Goal: Task Accomplishment & Management: Complete application form

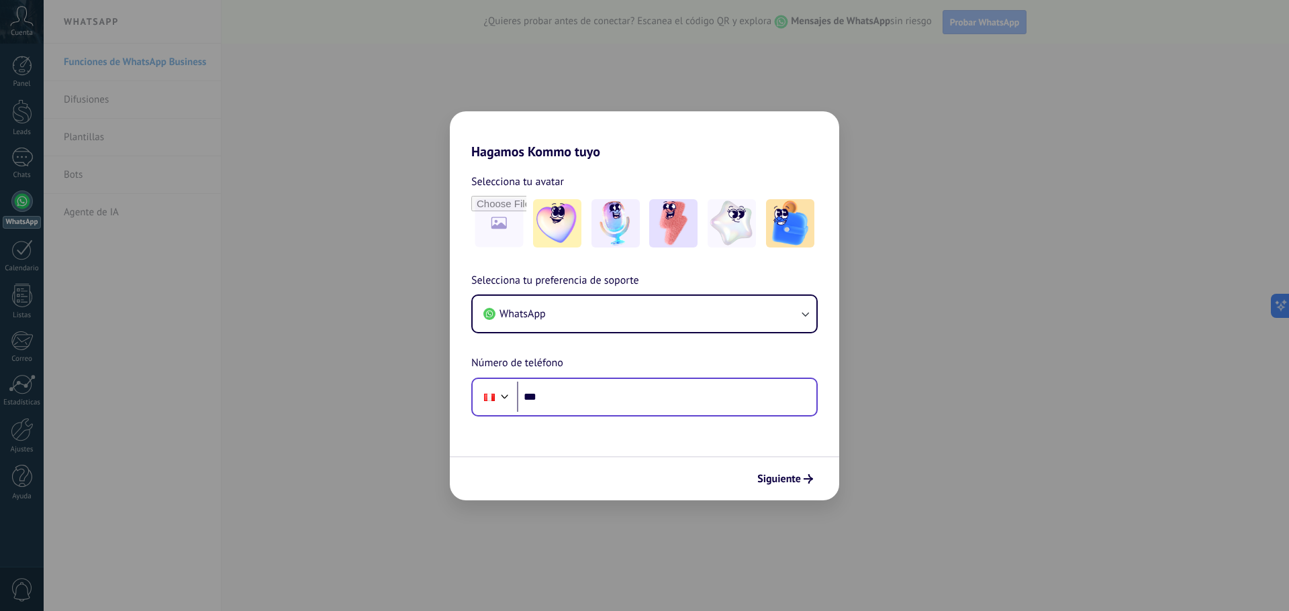
click at [656, 414] on div "Phone ***" at bounding box center [644, 397] width 346 height 39
click at [654, 403] on input "***" at bounding box center [666, 397] width 299 height 31
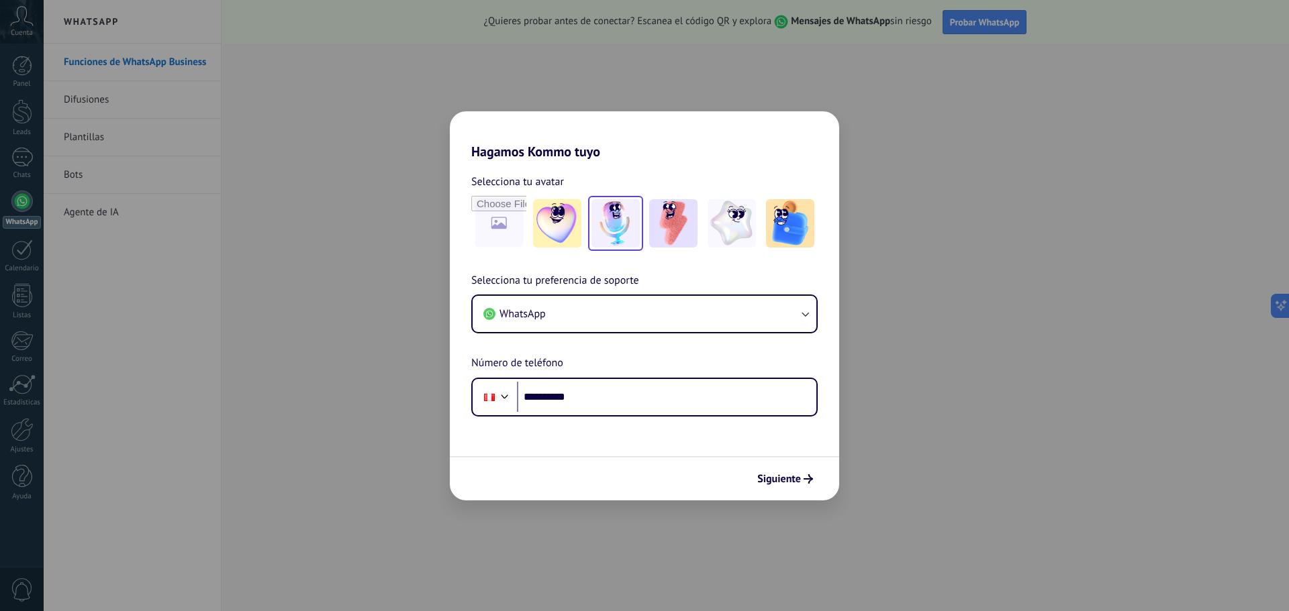
click at [623, 230] on img at bounding box center [615, 223] width 48 height 48
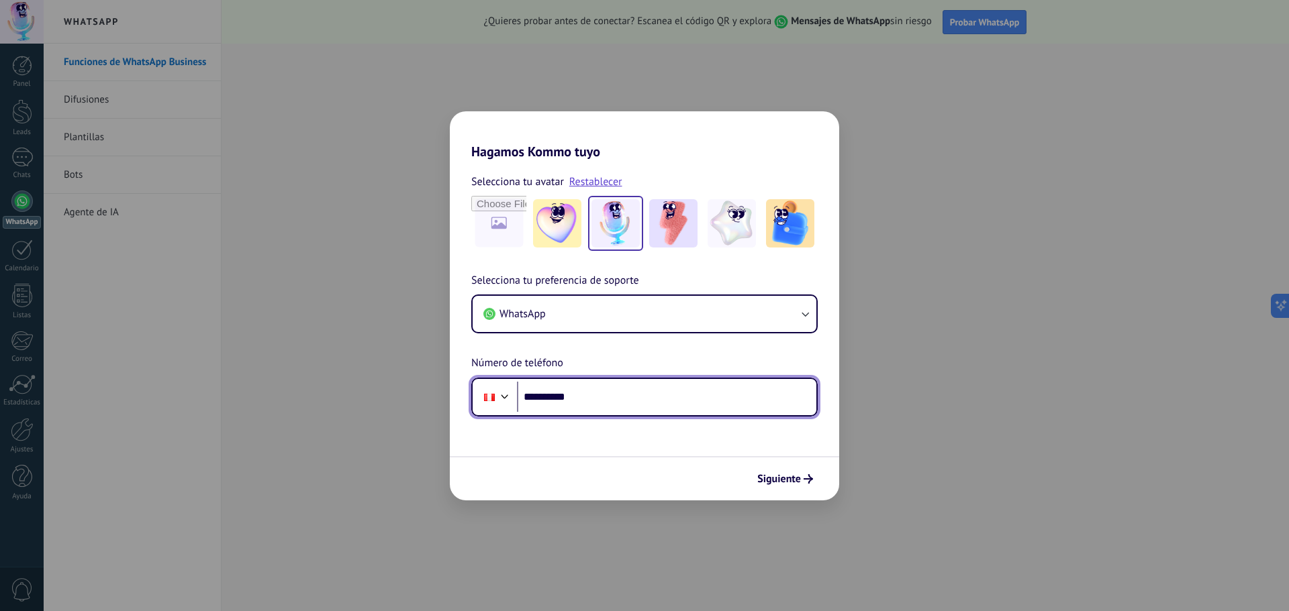
click at [625, 398] on input "**********" at bounding box center [666, 397] width 299 height 31
type input "**********"
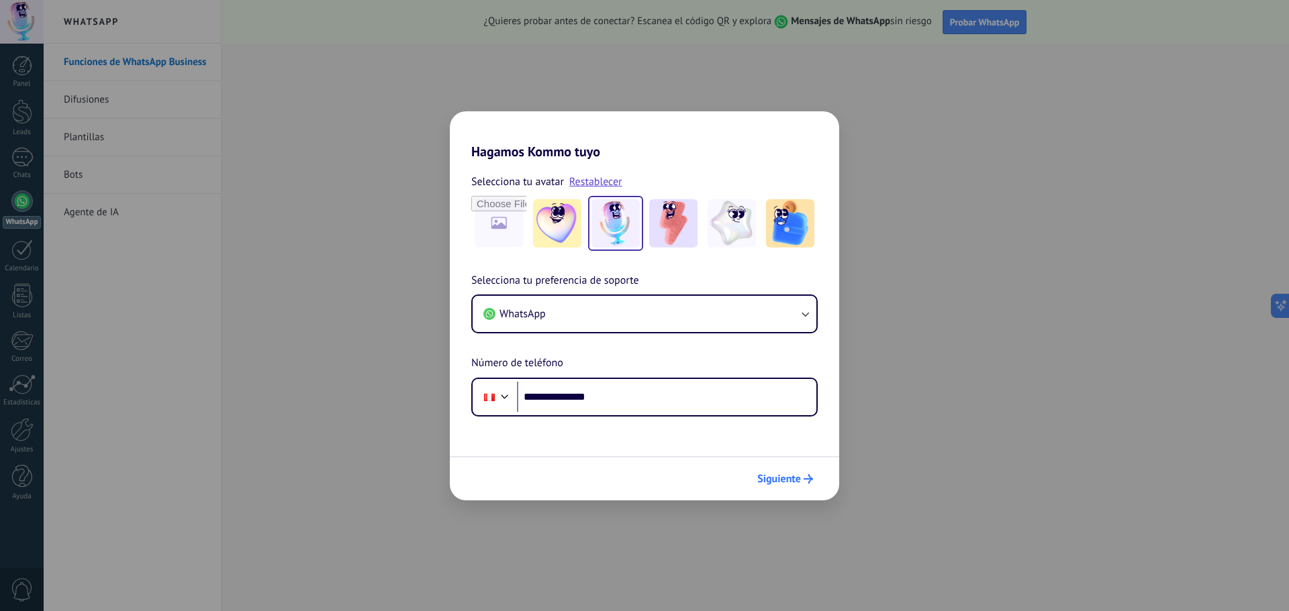
click at [788, 475] on span "Siguiente" at bounding box center [779, 479] width 44 height 9
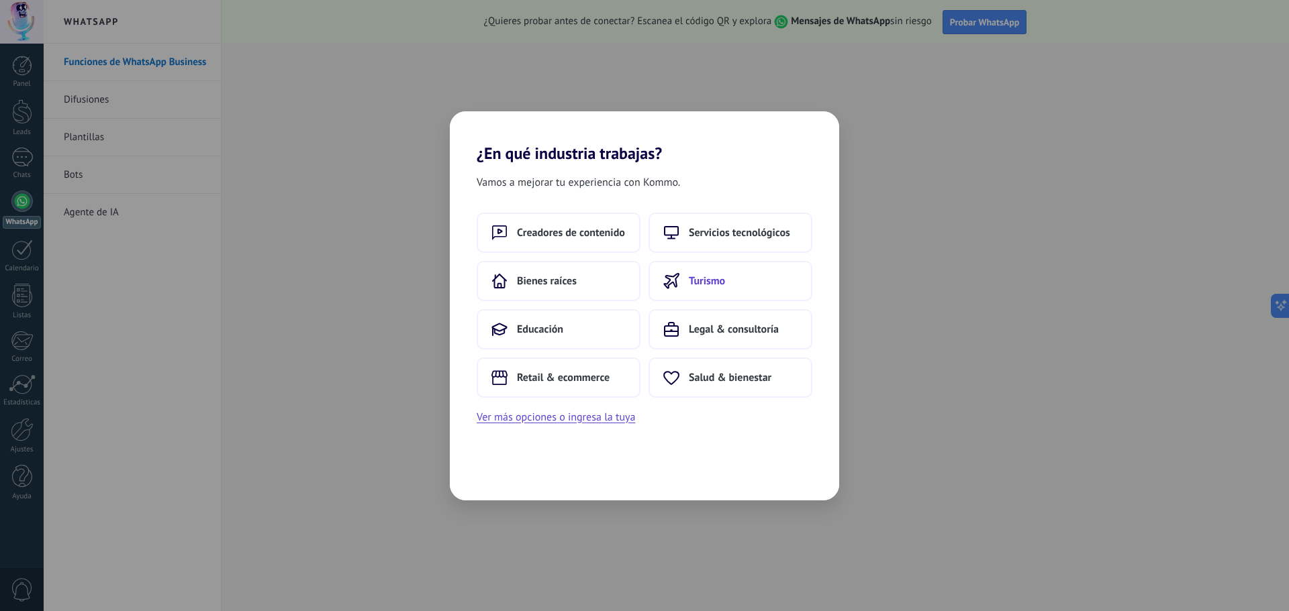
click at [710, 267] on button "Turismo" at bounding box center [730, 281] width 164 height 40
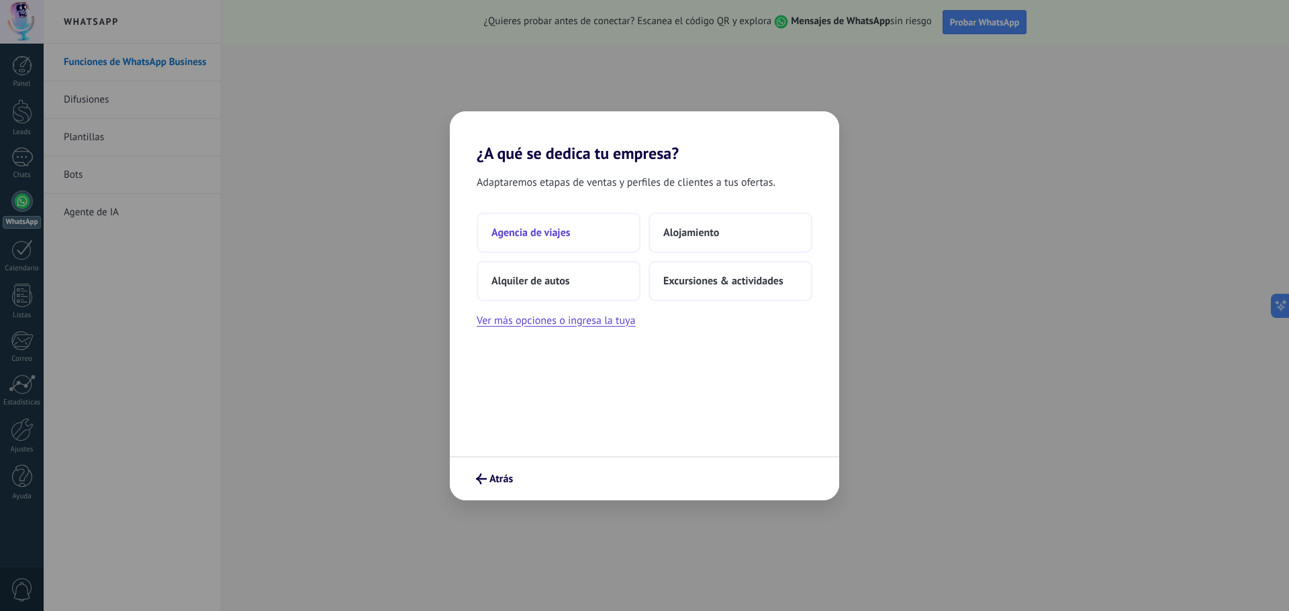
click at [556, 244] on button "Agencia de viajes" at bounding box center [559, 233] width 164 height 40
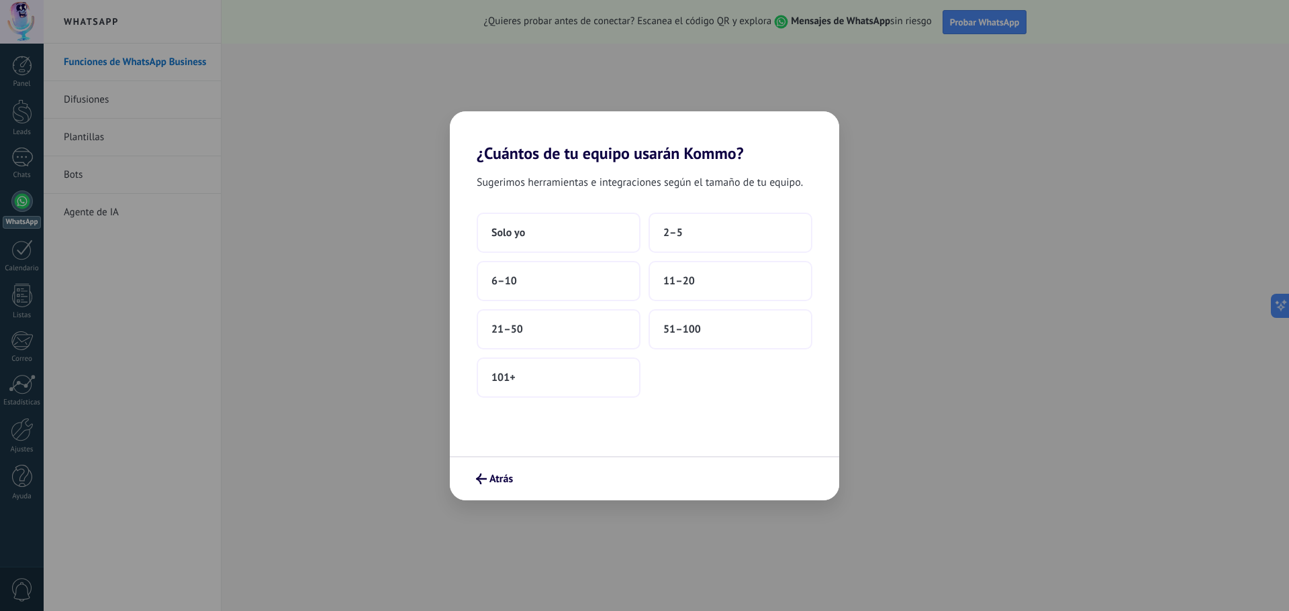
click at [556, 244] on button "Solo yo" at bounding box center [559, 233] width 164 height 40
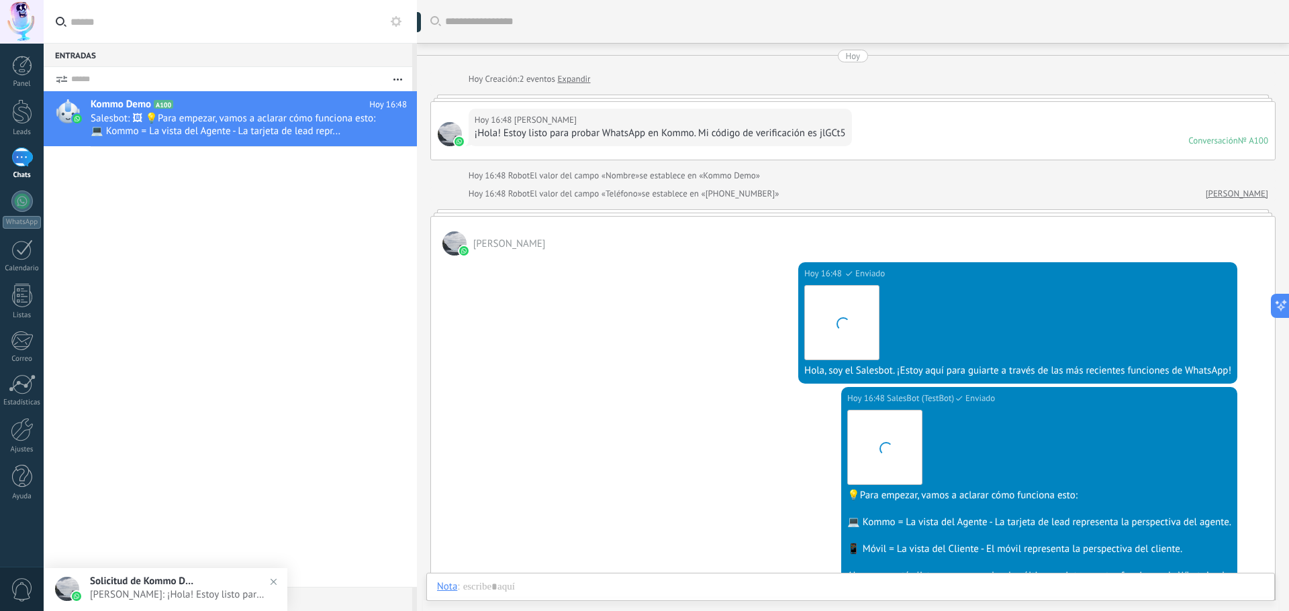
scroll to position [278, 0]
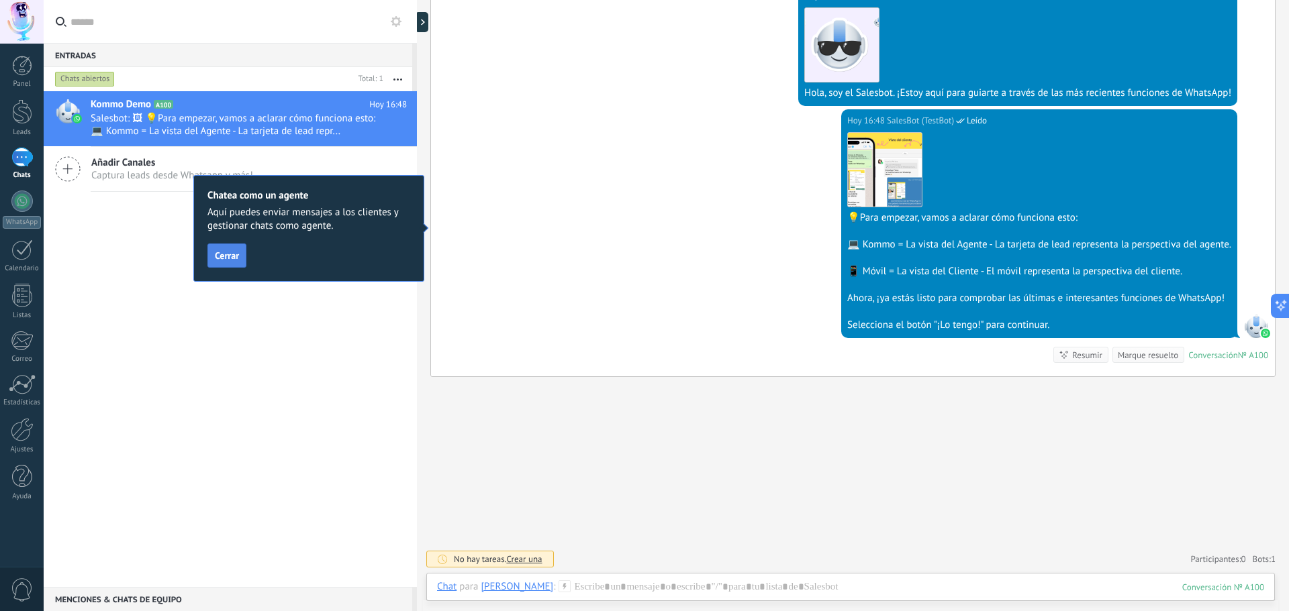
click at [228, 258] on span "Cerrar" at bounding box center [227, 255] width 24 height 9
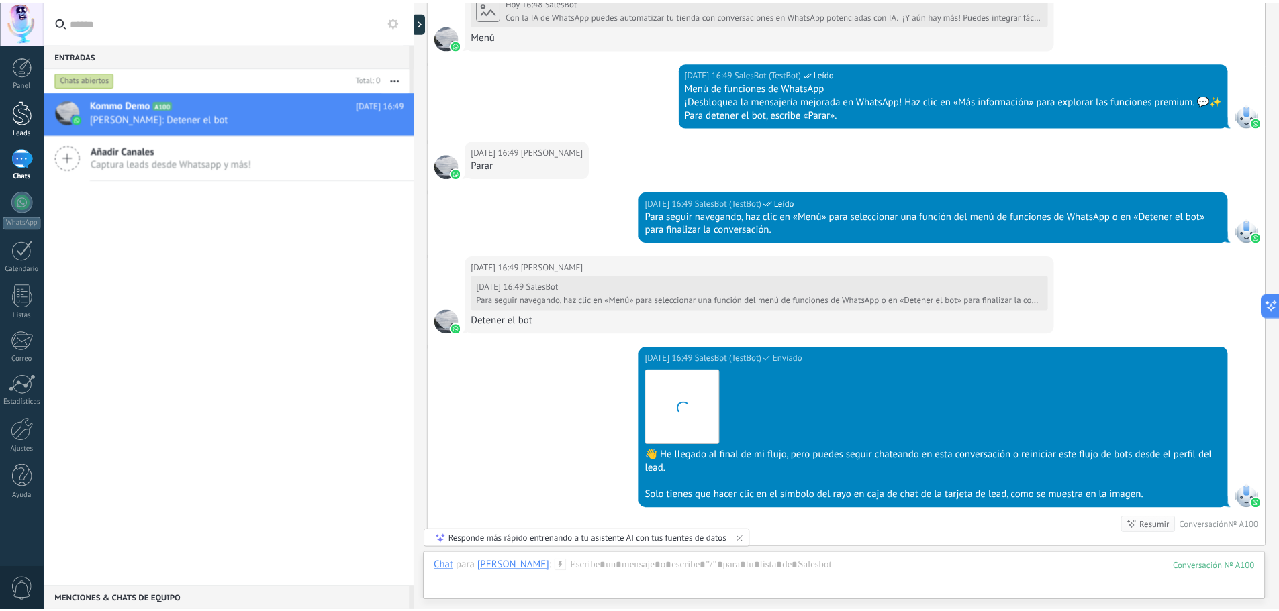
scroll to position [1301, 0]
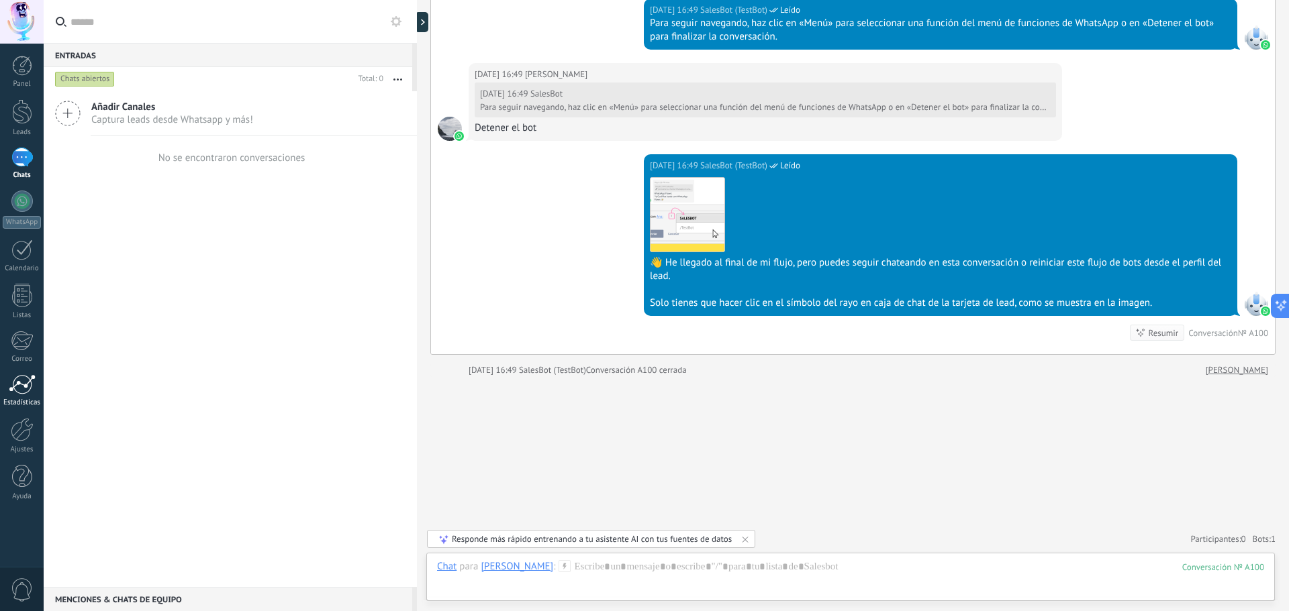
click at [21, 392] on div at bounding box center [22, 385] width 27 height 20
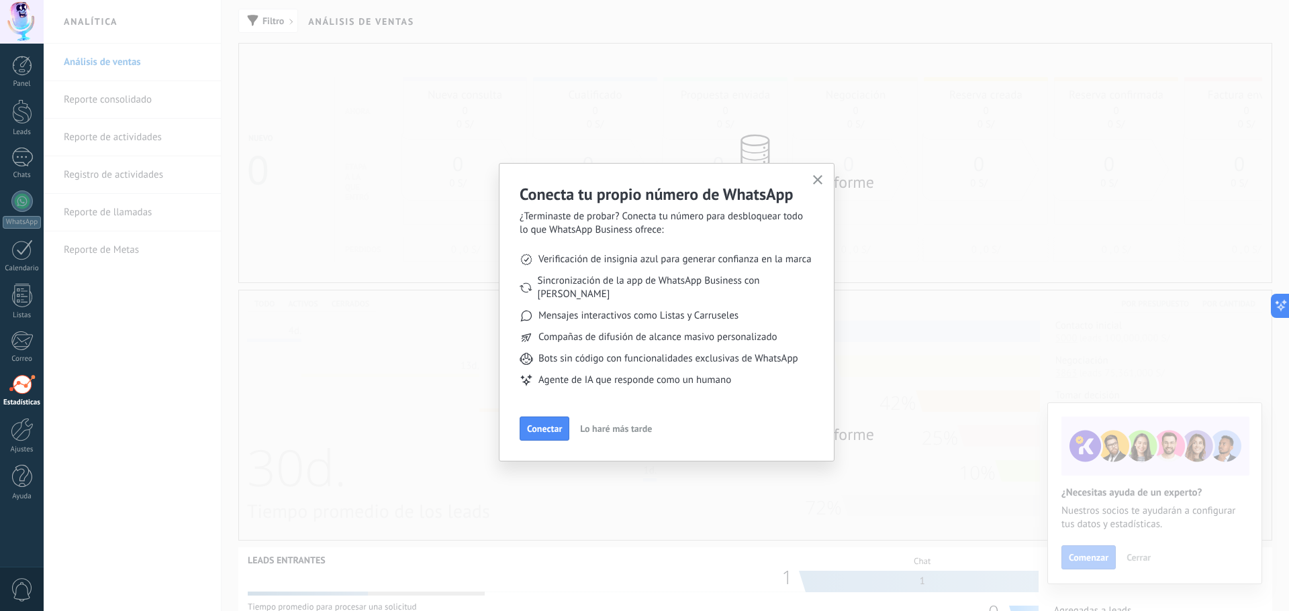
click at [825, 181] on button "button" at bounding box center [817, 181] width 17 height 18
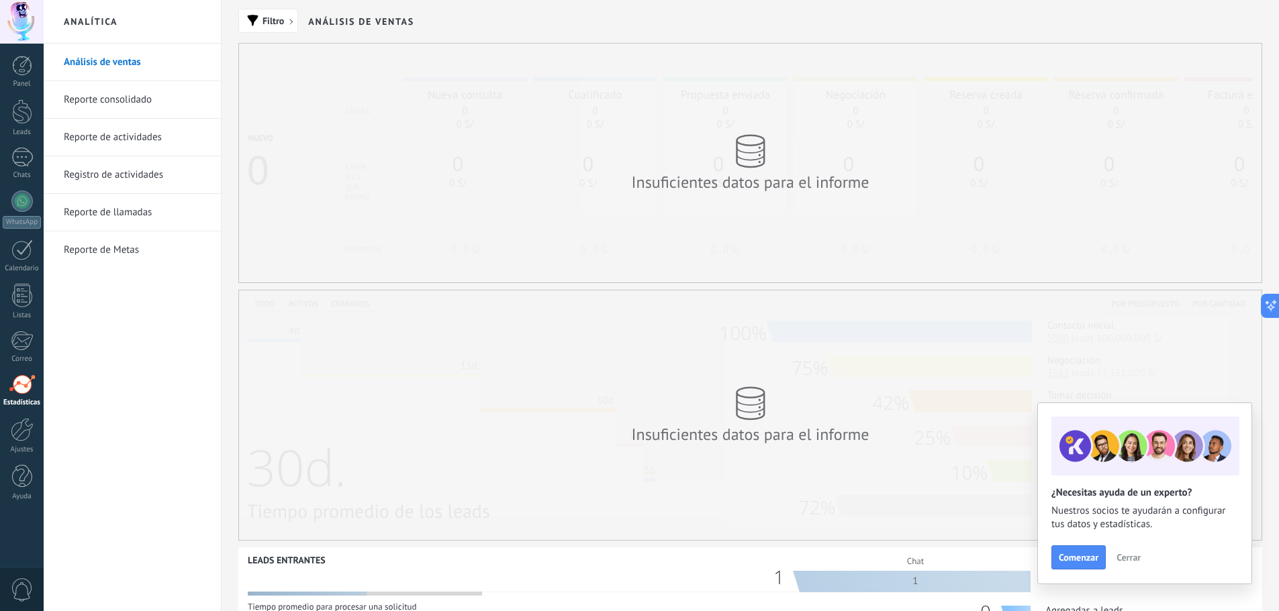
click at [799, 203] on div "Insuficientes datos para el informe" at bounding box center [750, 163] width 268 height 85
drag, startPoint x: 784, startPoint y: 403, endPoint x: 788, endPoint y: 424, distance: 21.2
click at [784, 405] on div "Insuficientes datos para el informe" at bounding box center [750, 415] width 268 height 85
click at [1126, 561] on span "Cerrar" at bounding box center [1128, 557] width 24 height 9
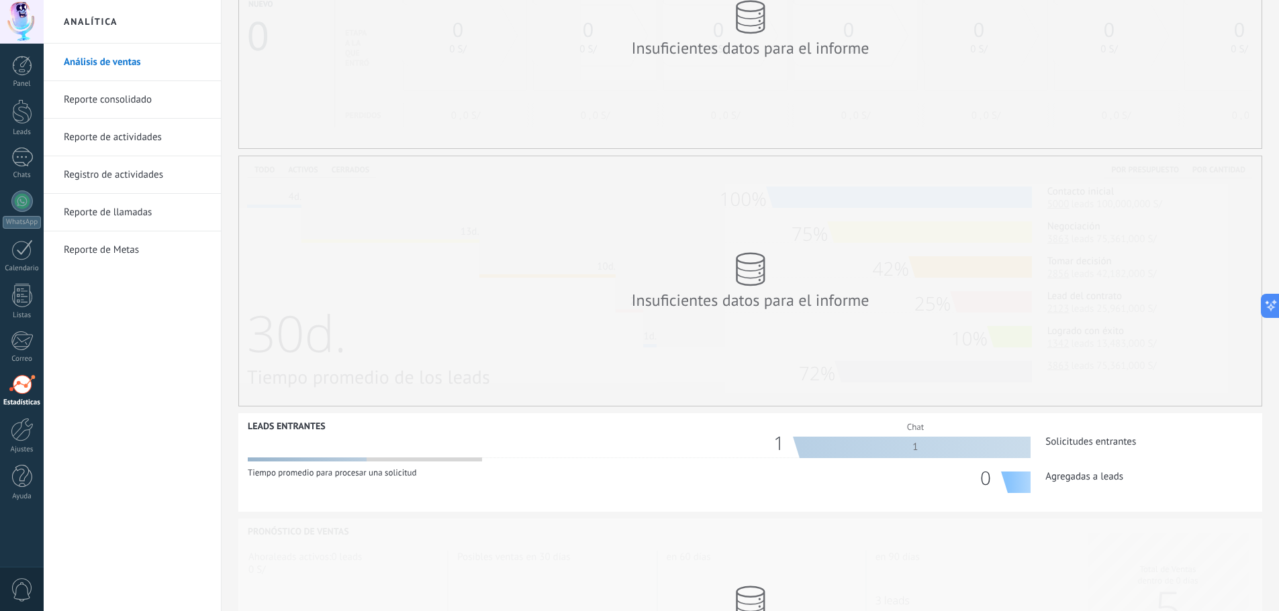
scroll to position [201, 0]
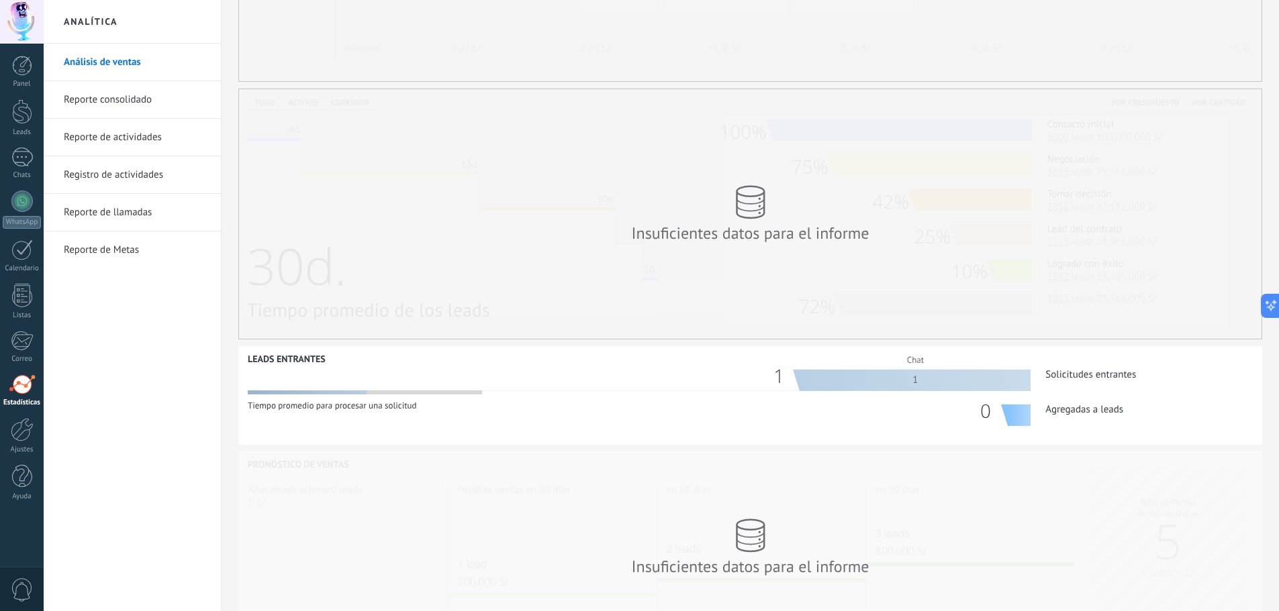
click at [88, 92] on link "Reporte consolidado" at bounding box center [136, 100] width 144 height 38
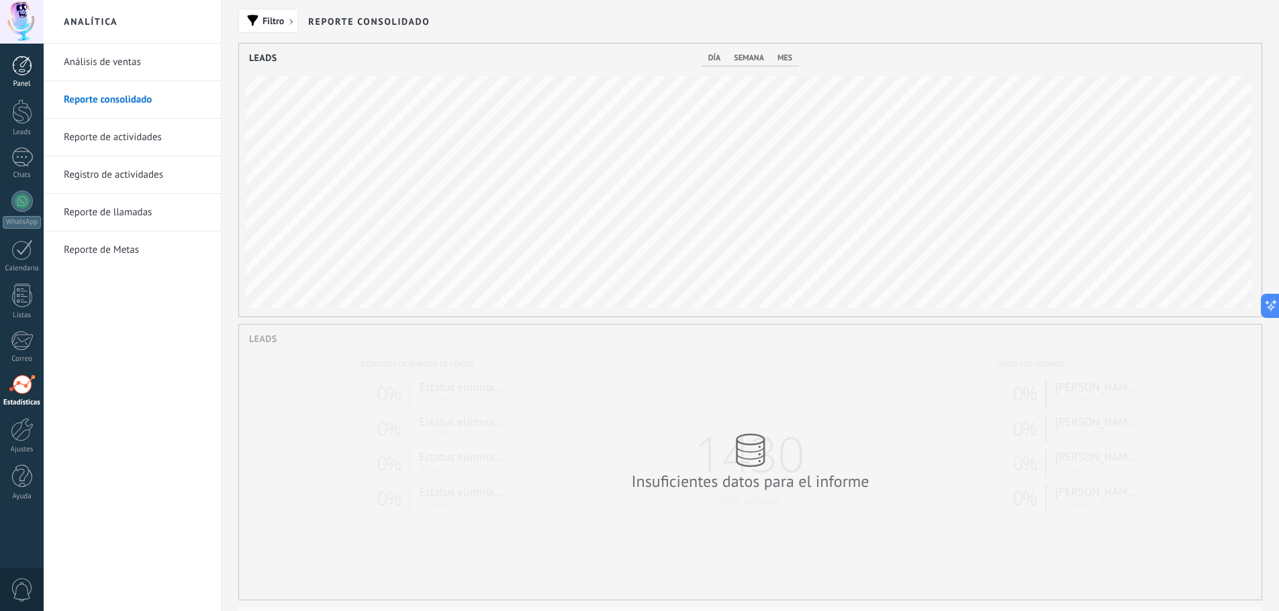
scroll to position [273, 1022]
click at [20, 66] on div at bounding box center [22, 66] width 20 height 20
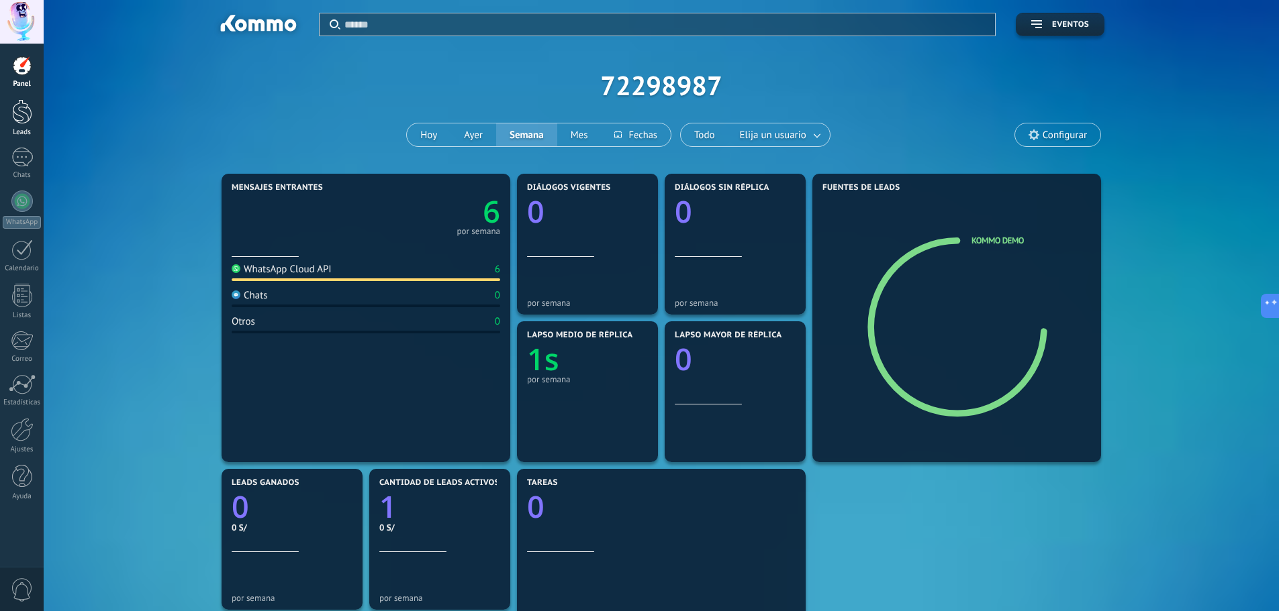
click at [13, 112] on div at bounding box center [22, 111] width 20 height 25
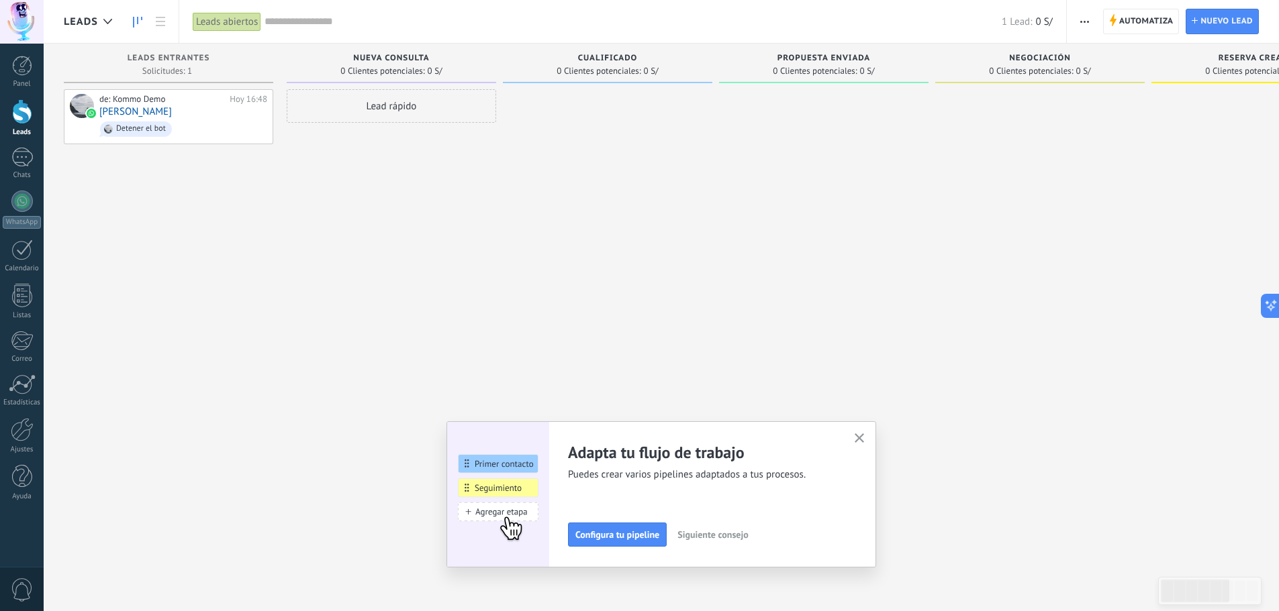
click at [876, 426] on div "Adapta tu flujo de trabajo Puedes crear varios pipelines adaptados a tus proces…" at bounding box center [661, 494] width 430 height 146
click at [13, 25] on div at bounding box center [22, 22] width 44 height 44
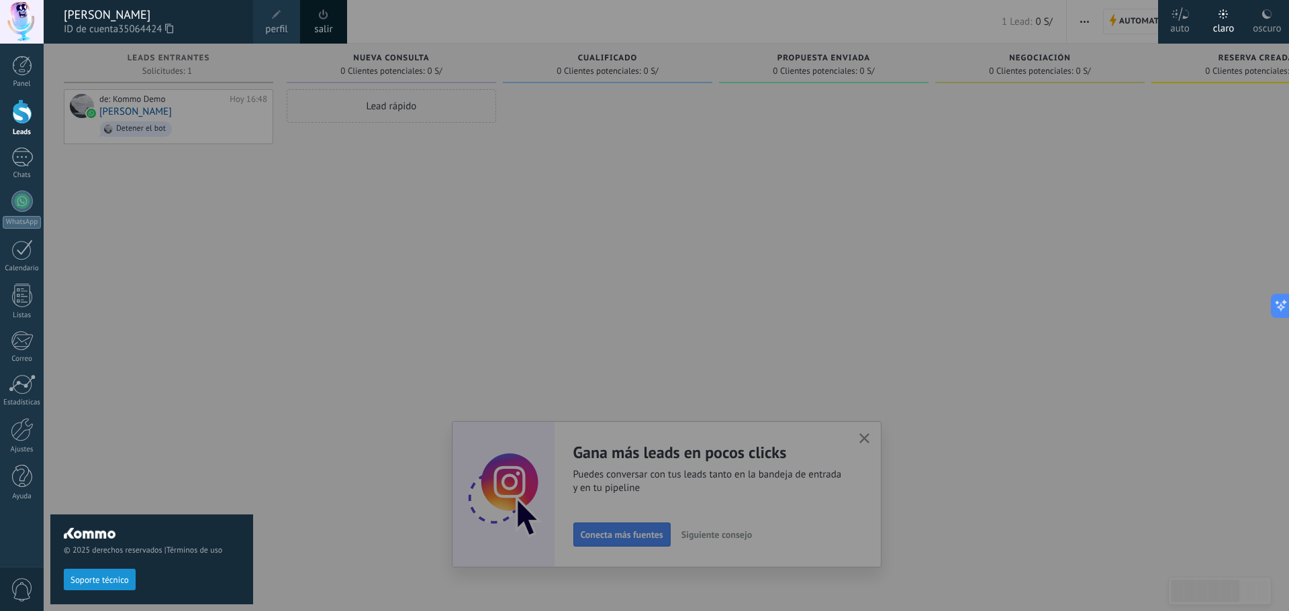
click at [323, 17] on span at bounding box center [323, 14] width 9 height 10
